Goal: Find specific page/section

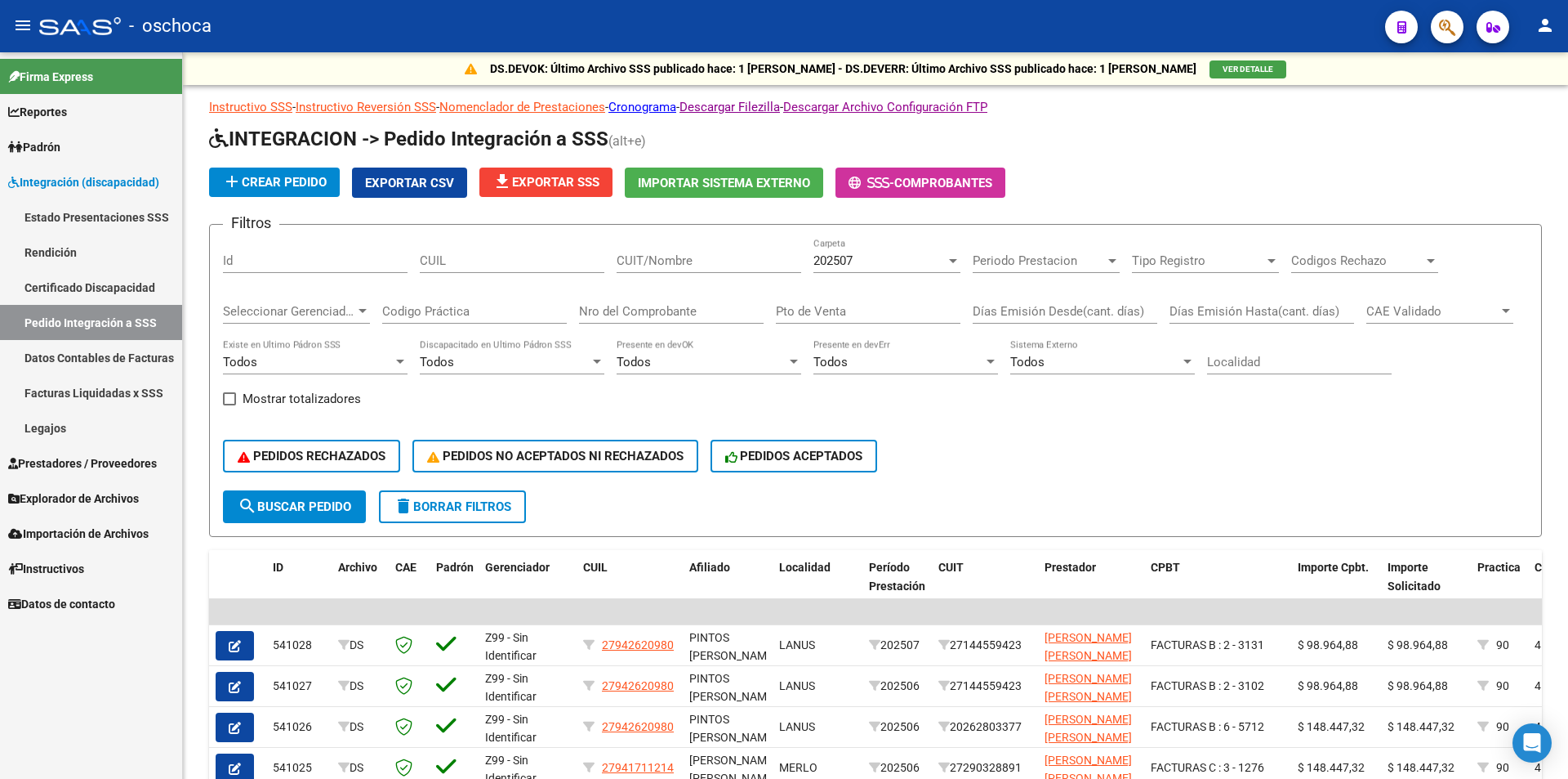
click at [1436, 30] on button "button" at bounding box center [1446, 27] width 32 height 32
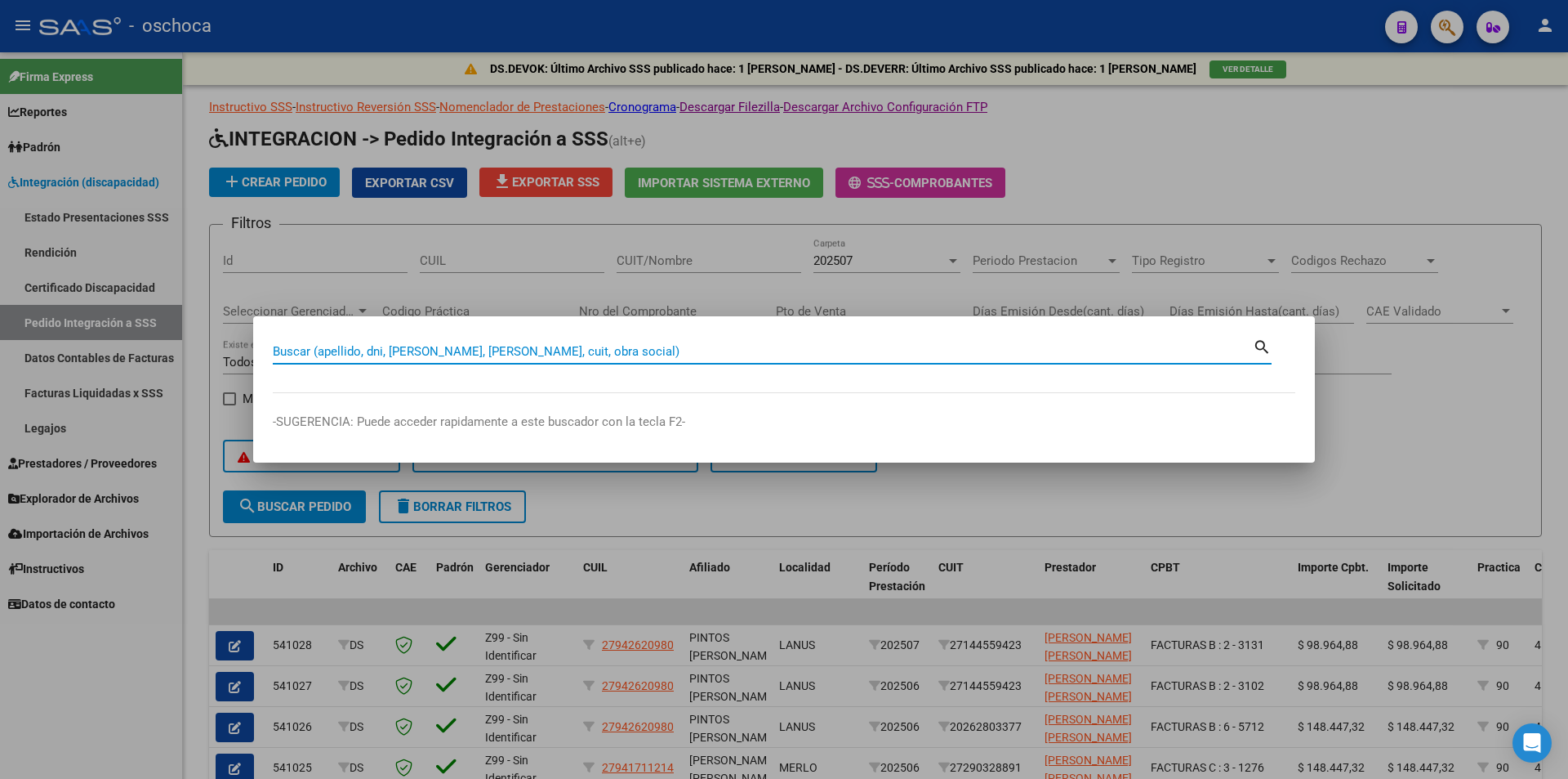
click at [275, 350] on input "Buscar (apellido, dni, [PERSON_NAME], [PERSON_NAME], cuit, obra social)" at bounding box center [762, 351] width 980 height 15
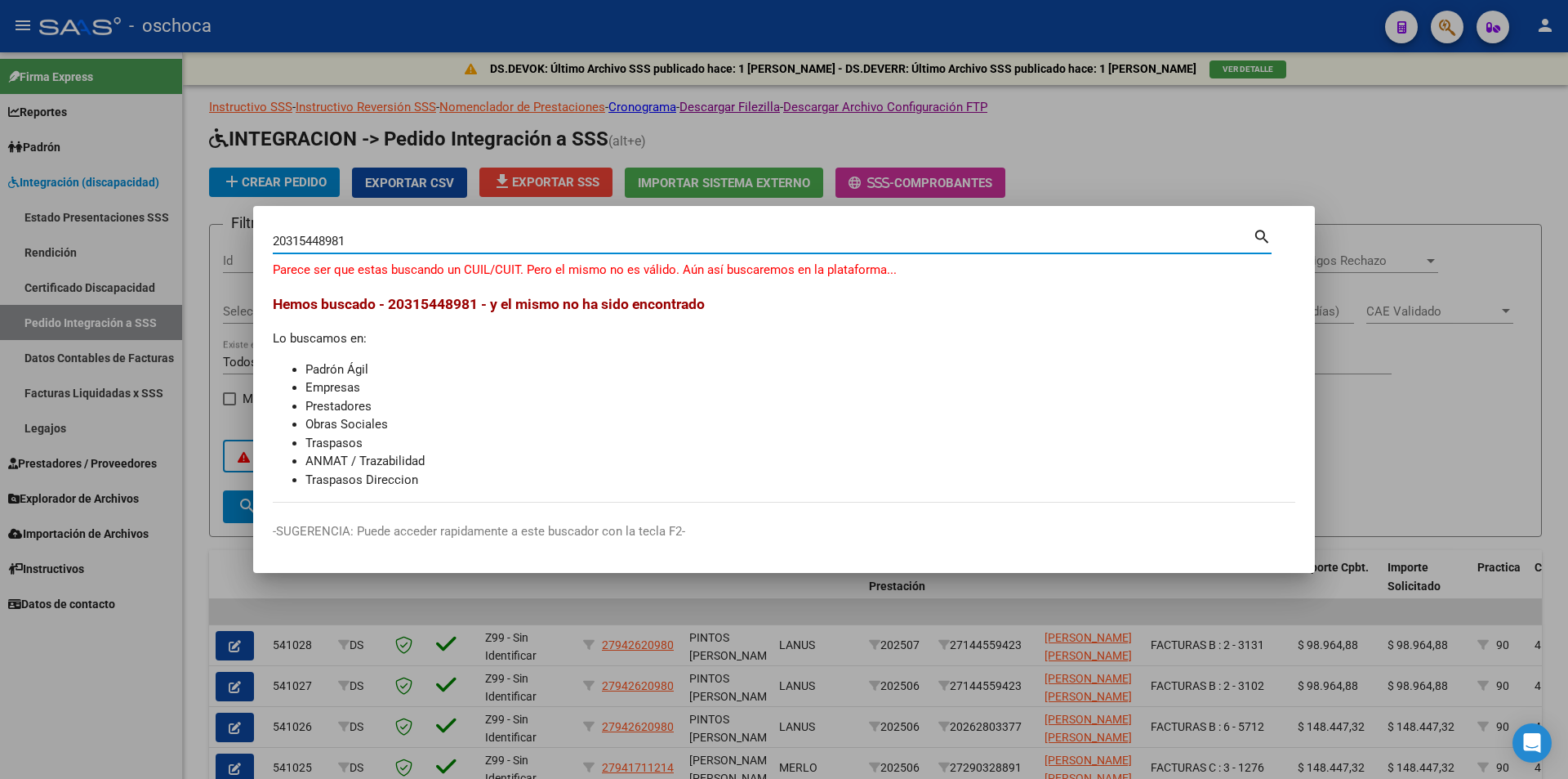
type input "20315448981"
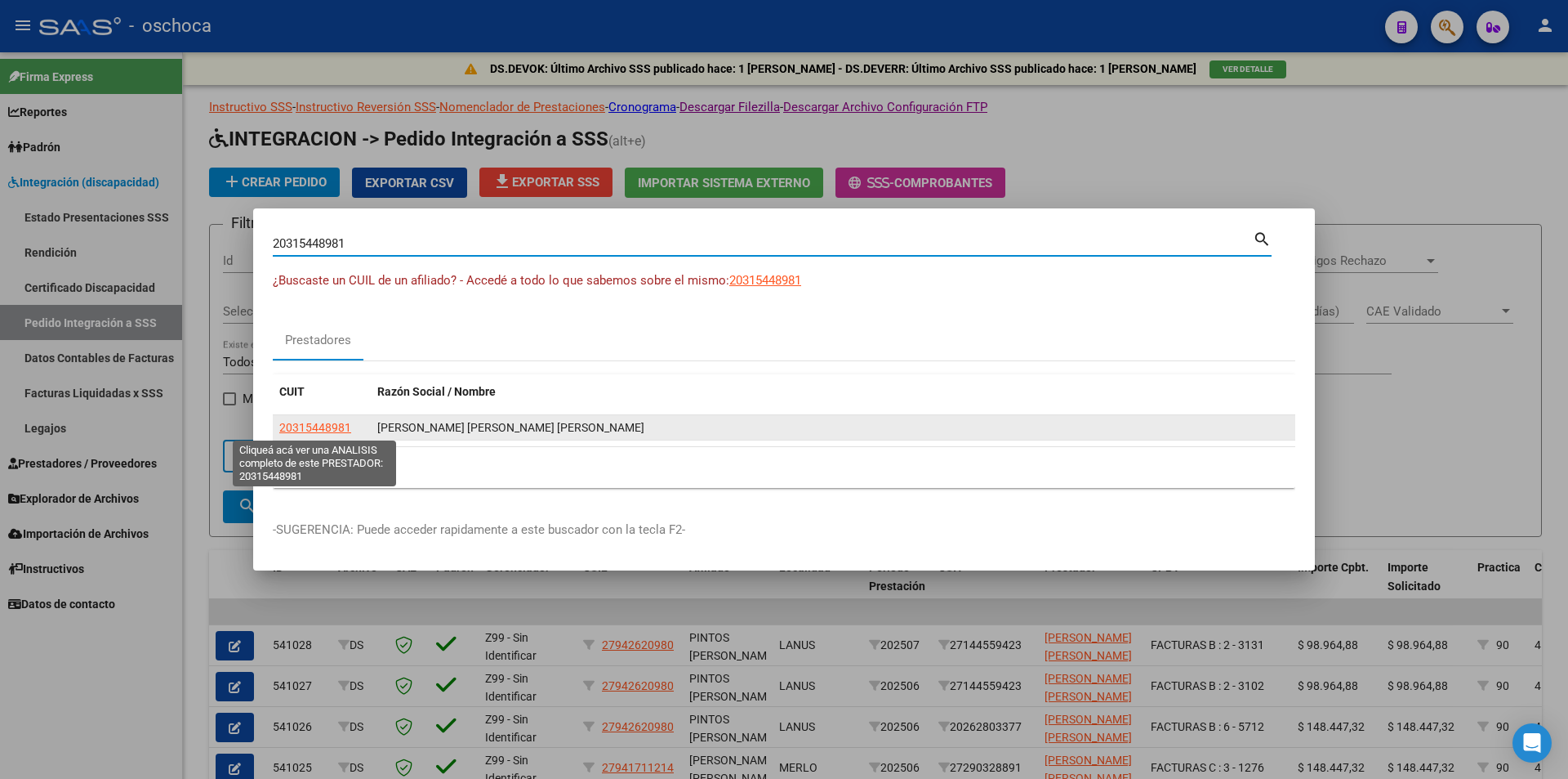
click at [325, 432] on span "20315448981" at bounding box center [315, 427] width 72 height 13
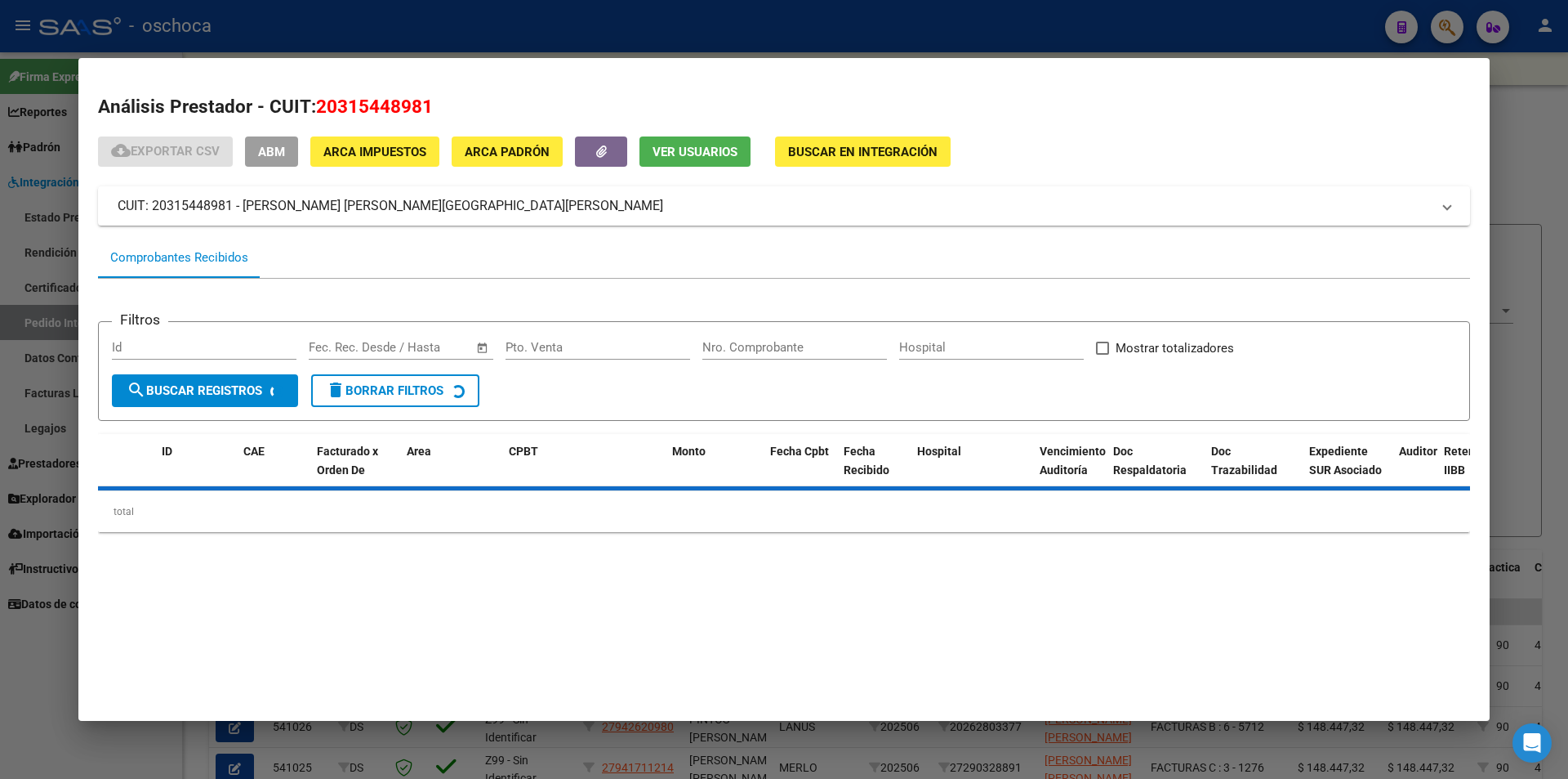
click at [875, 146] on span "Buscar en Integración" at bounding box center [863, 151] width 149 height 15
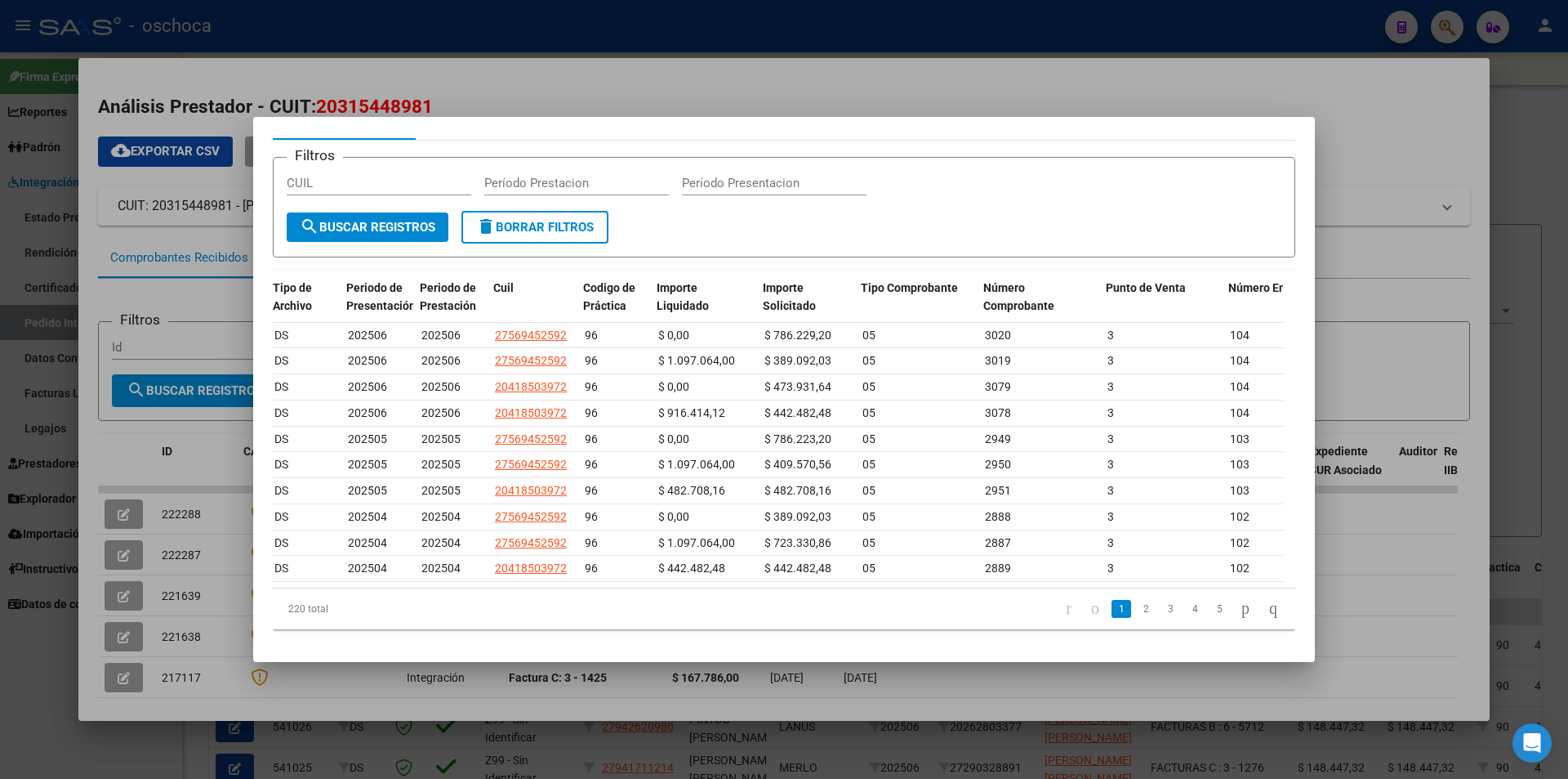
scroll to position [0, 60]
click at [1135, 610] on link "2" at bounding box center [1145, 609] width 20 height 18
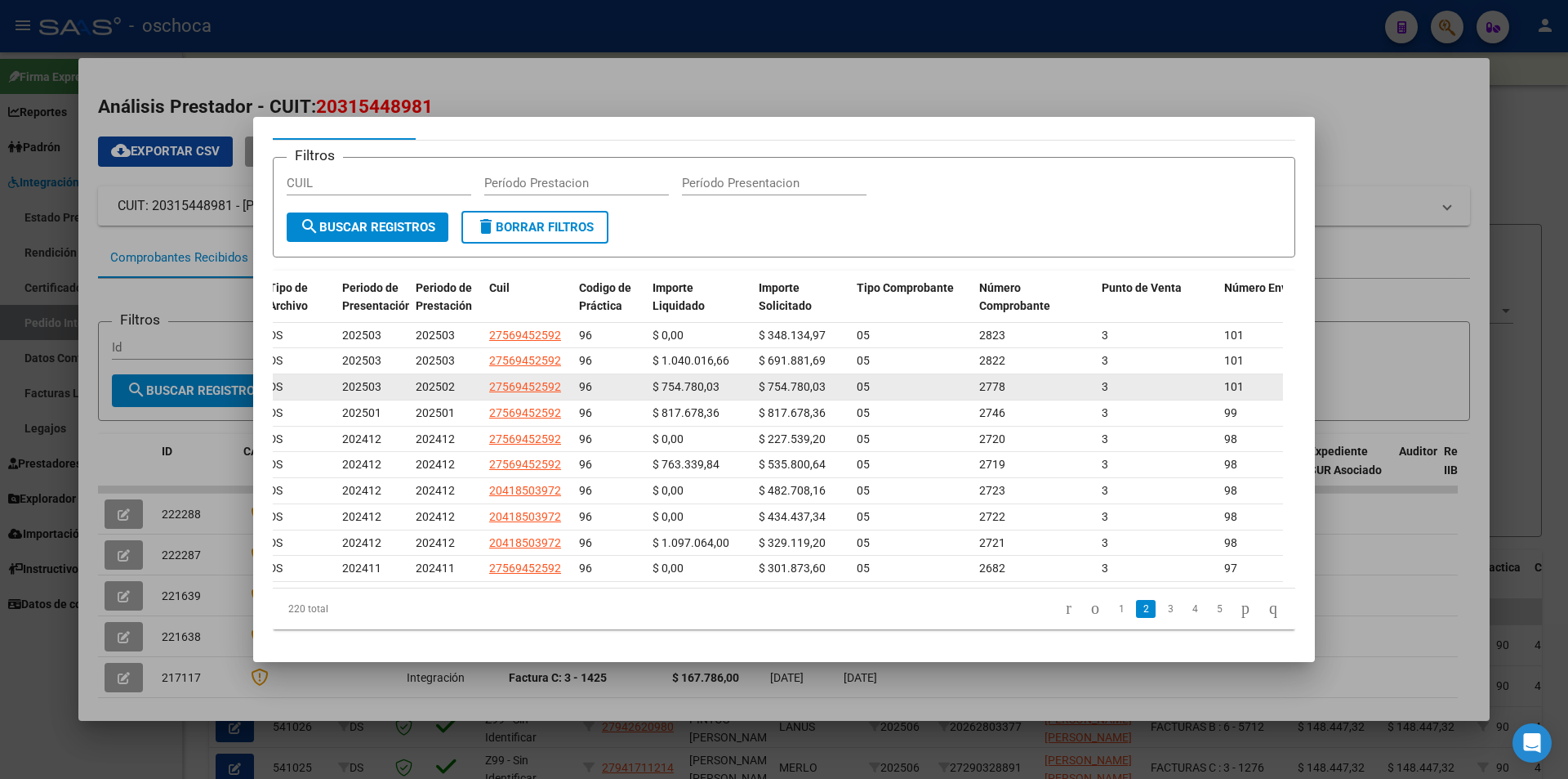
scroll to position [0, 0]
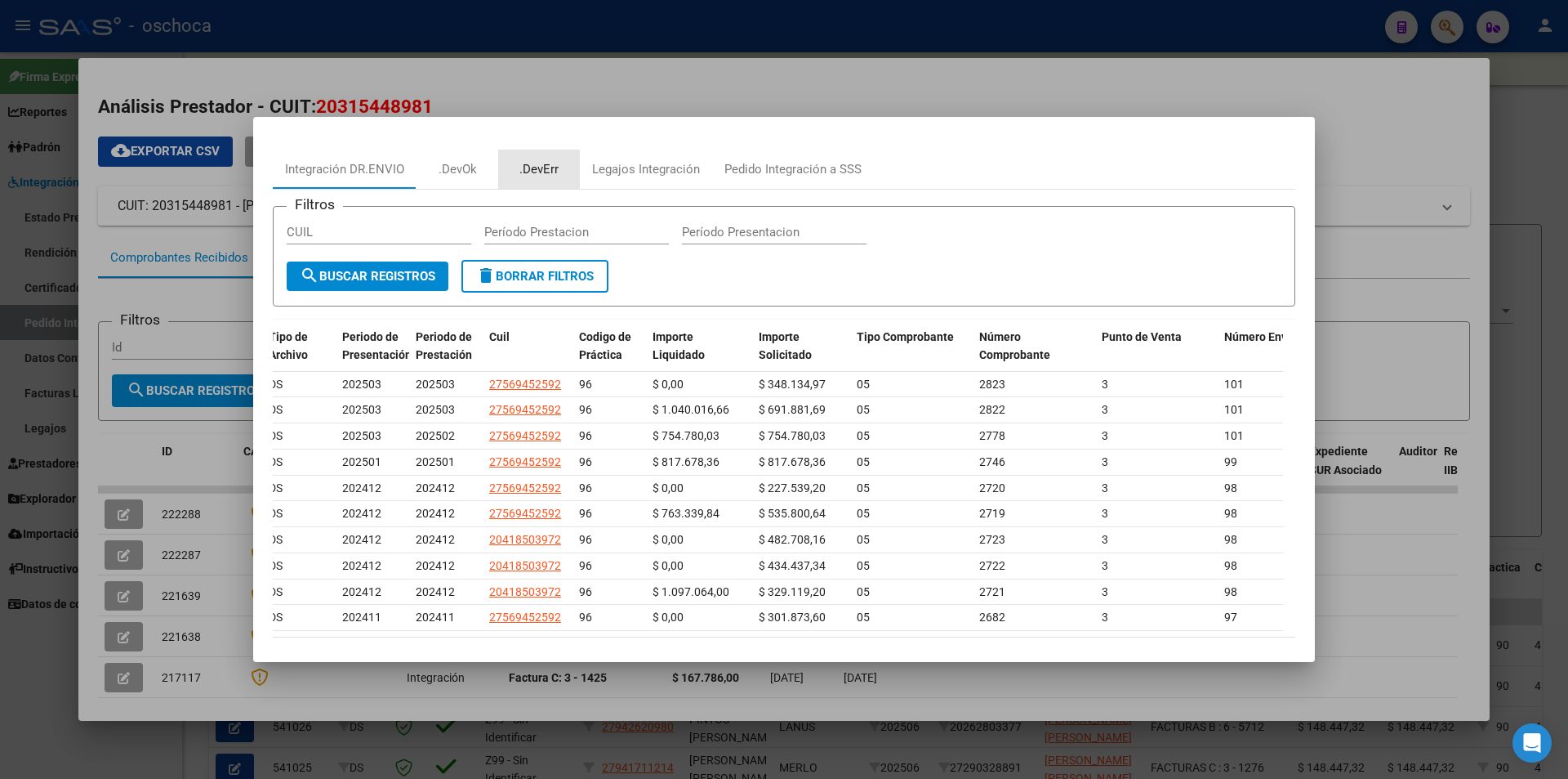
click at [548, 171] on div ".DevErr" at bounding box center [539, 169] width 39 height 19
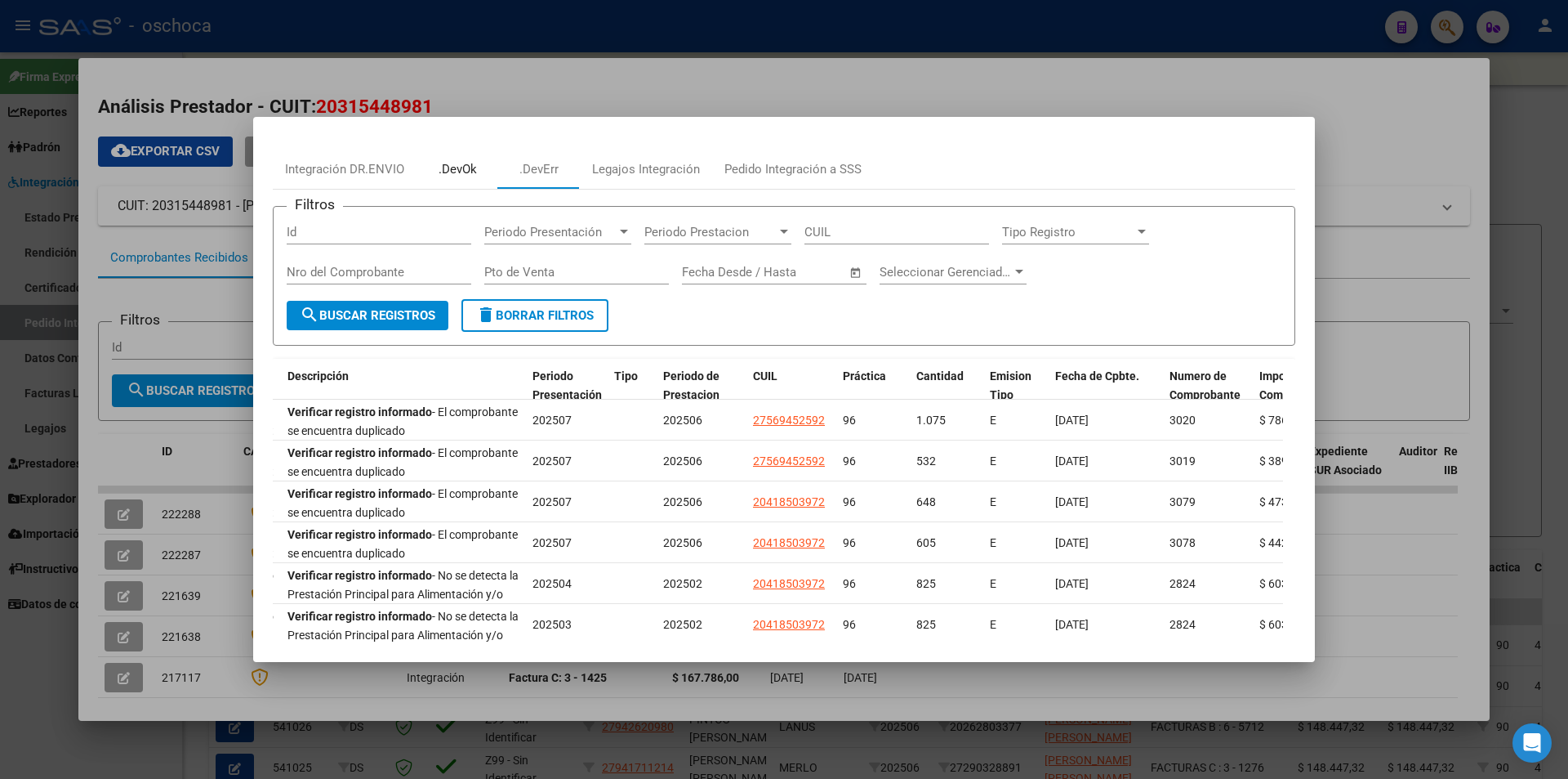
click at [469, 166] on div ".DevOk" at bounding box center [457, 169] width 38 height 19
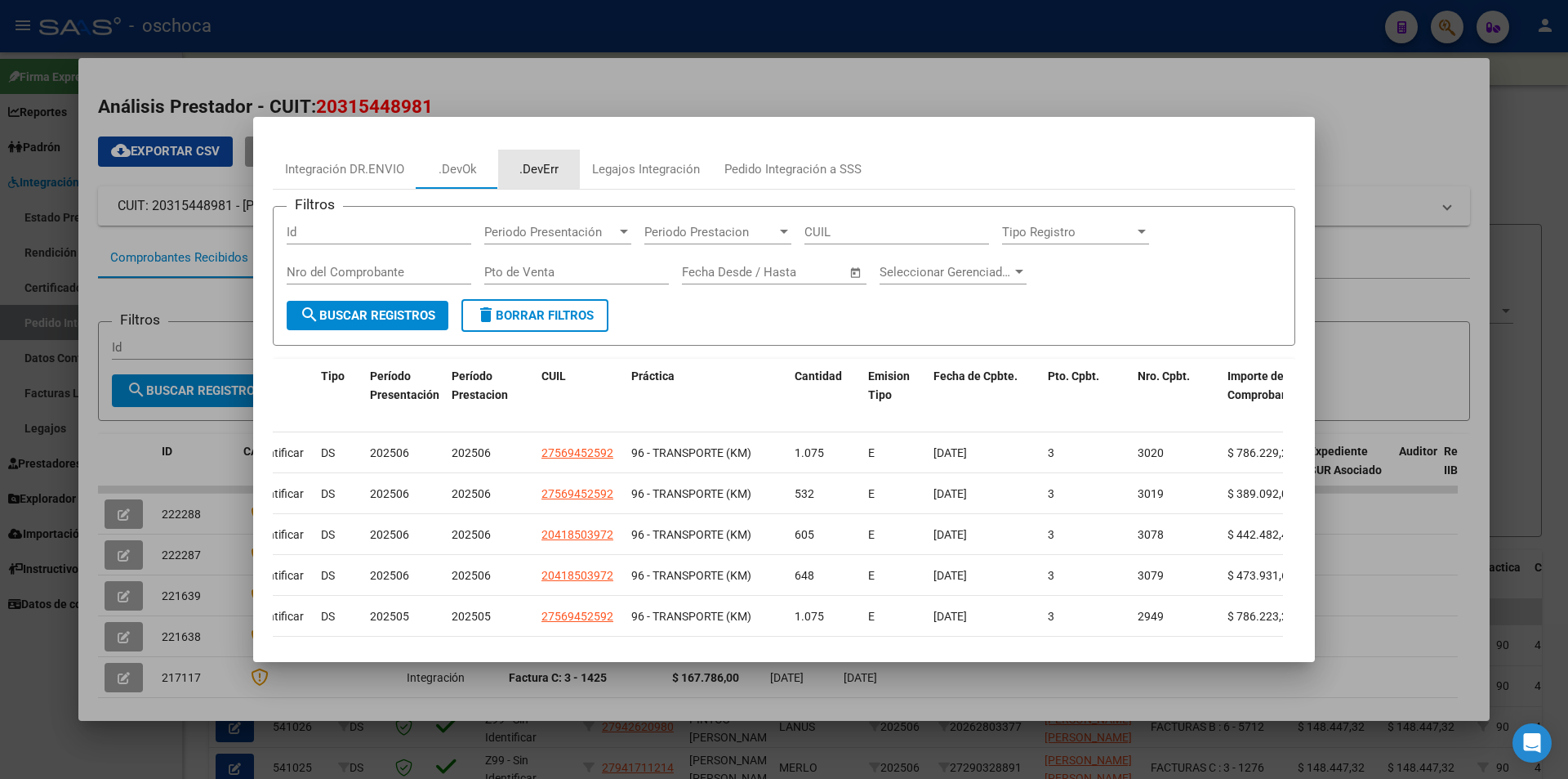
click at [534, 166] on div ".DevErr" at bounding box center [539, 169] width 39 height 19
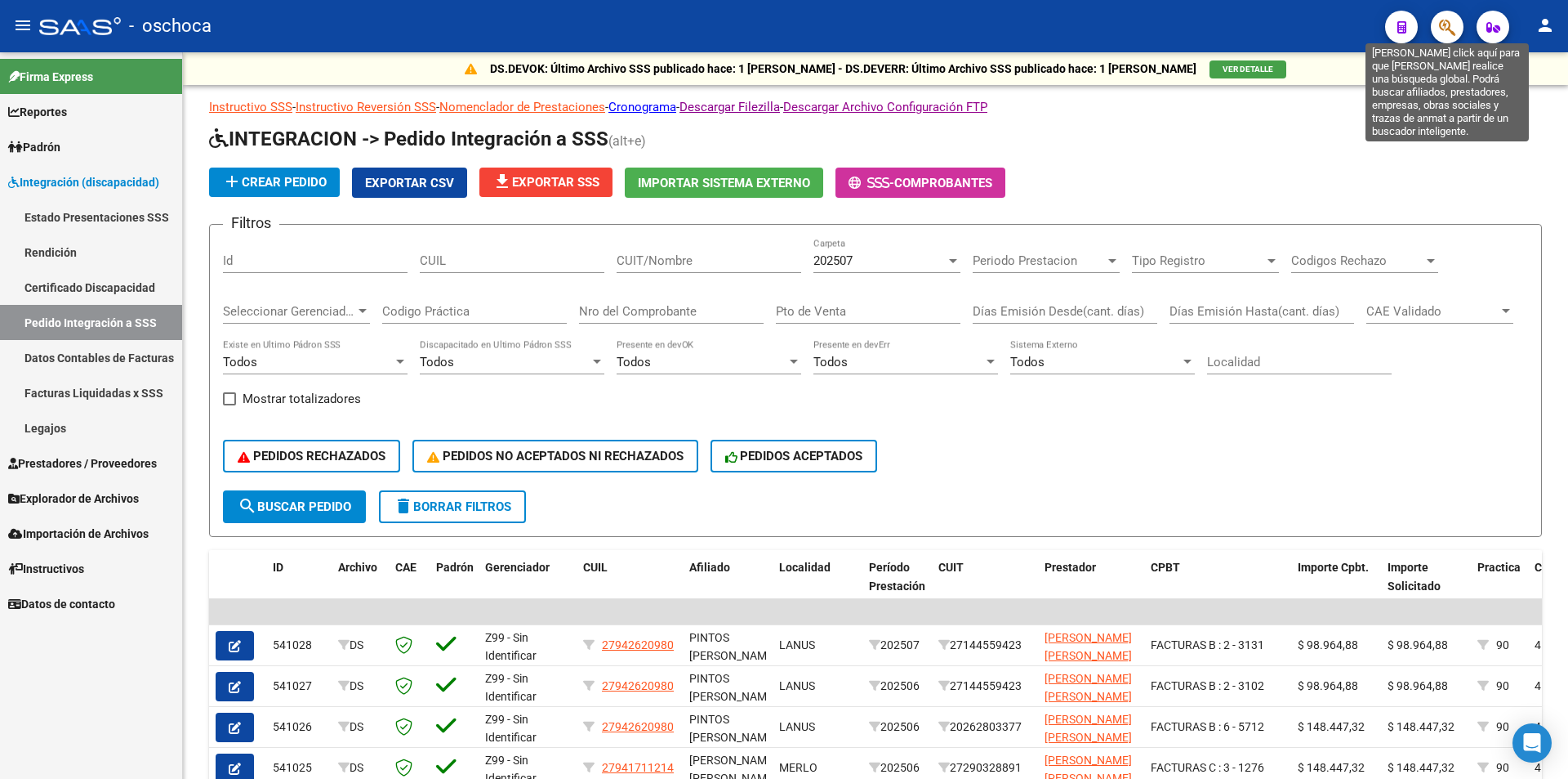
click at [1457, 20] on button "button" at bounding box center [1446, 27] width 32 height 32
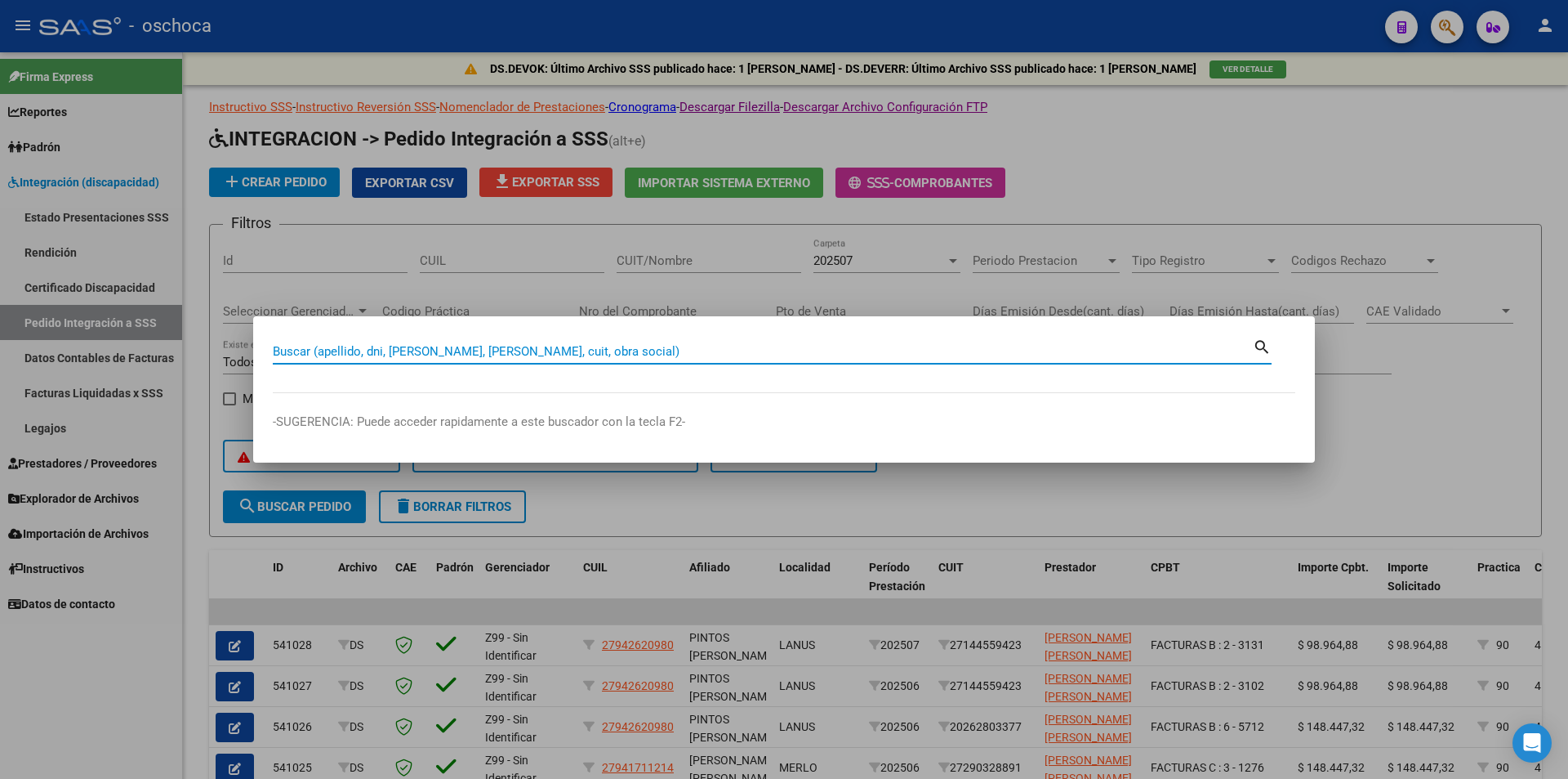
click at [283, 359] on div "Buscar (apellido, dni, [PERSON_NAME], [PERSON_NAME], cuit, obra social)" at bounding box center [762, 351] width 980 height 25
type input "30662488689"
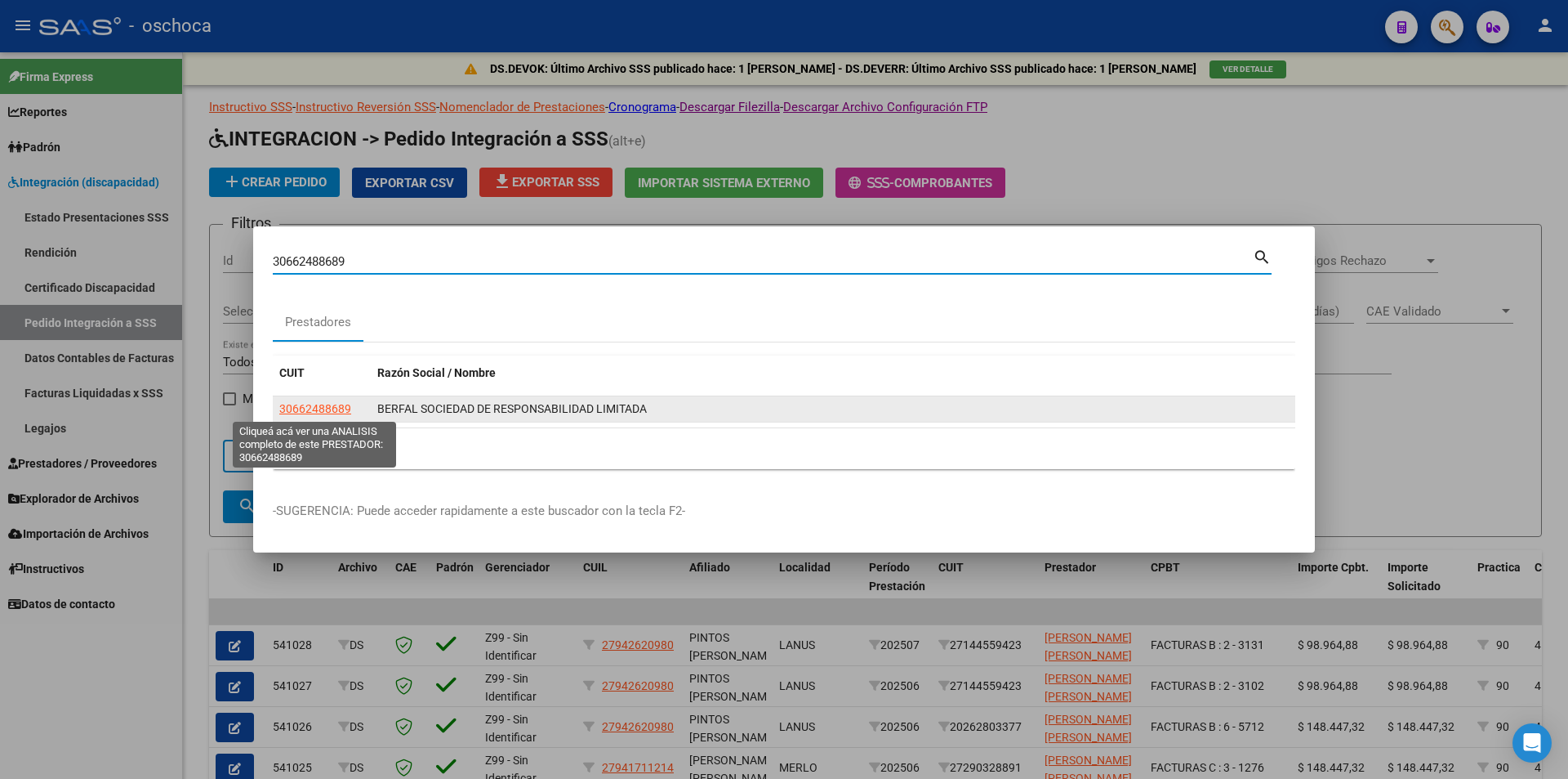
click at [330, 409] on span "30662488689" at bounding box center [315, 408] width 72 height 13
type textarea "30662488689"
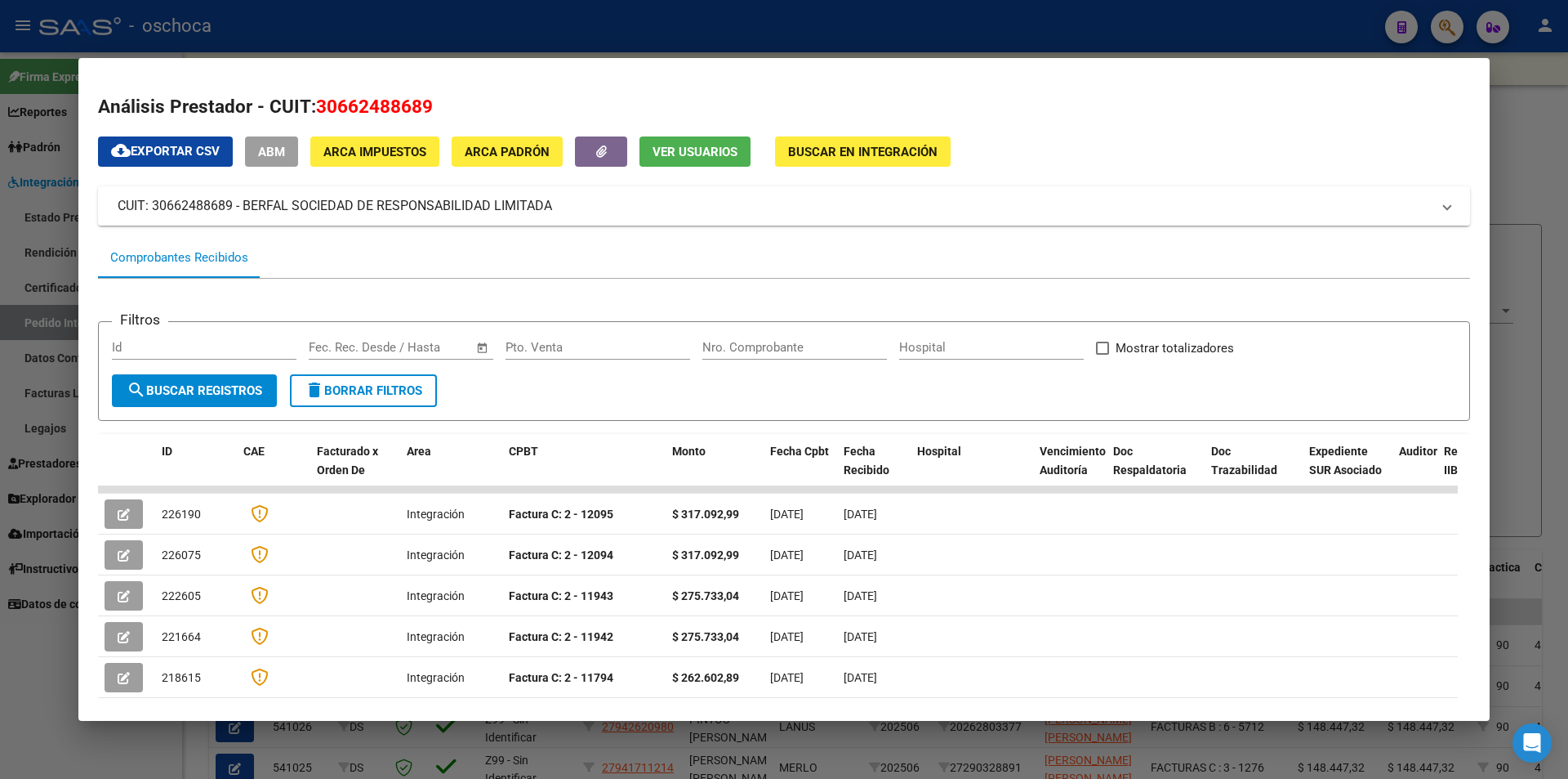
click at [848, 151] on span "Buscar en Integración" at bounding box center [863, 151] width 149 height 15
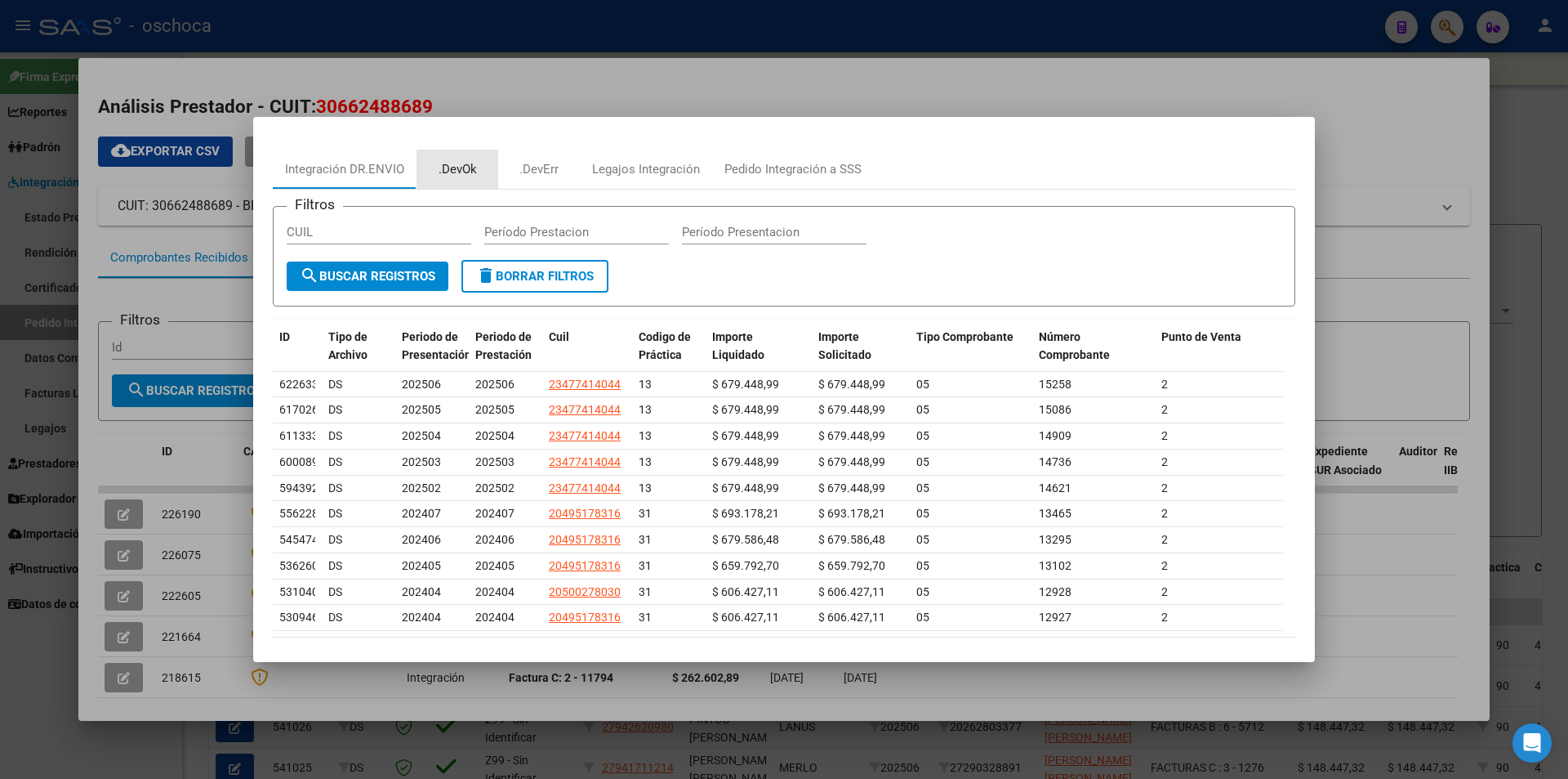
click at [463, 170] on div ".DevOk" at bounding box center [457, 169] width 38 height 19
